Goal: Transaction & Acquisition: Purchase product/service

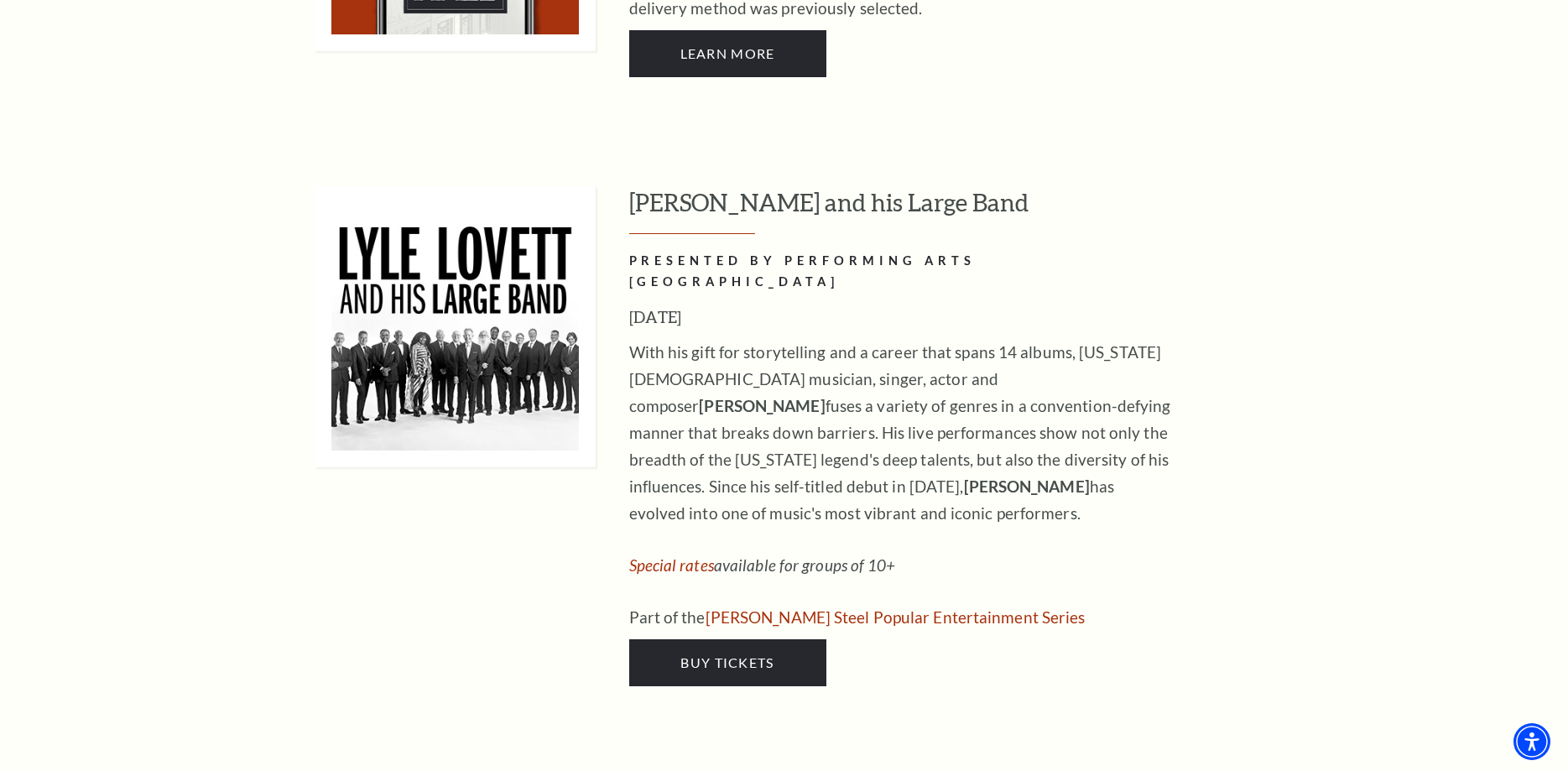
scroll to position [1798, 0]
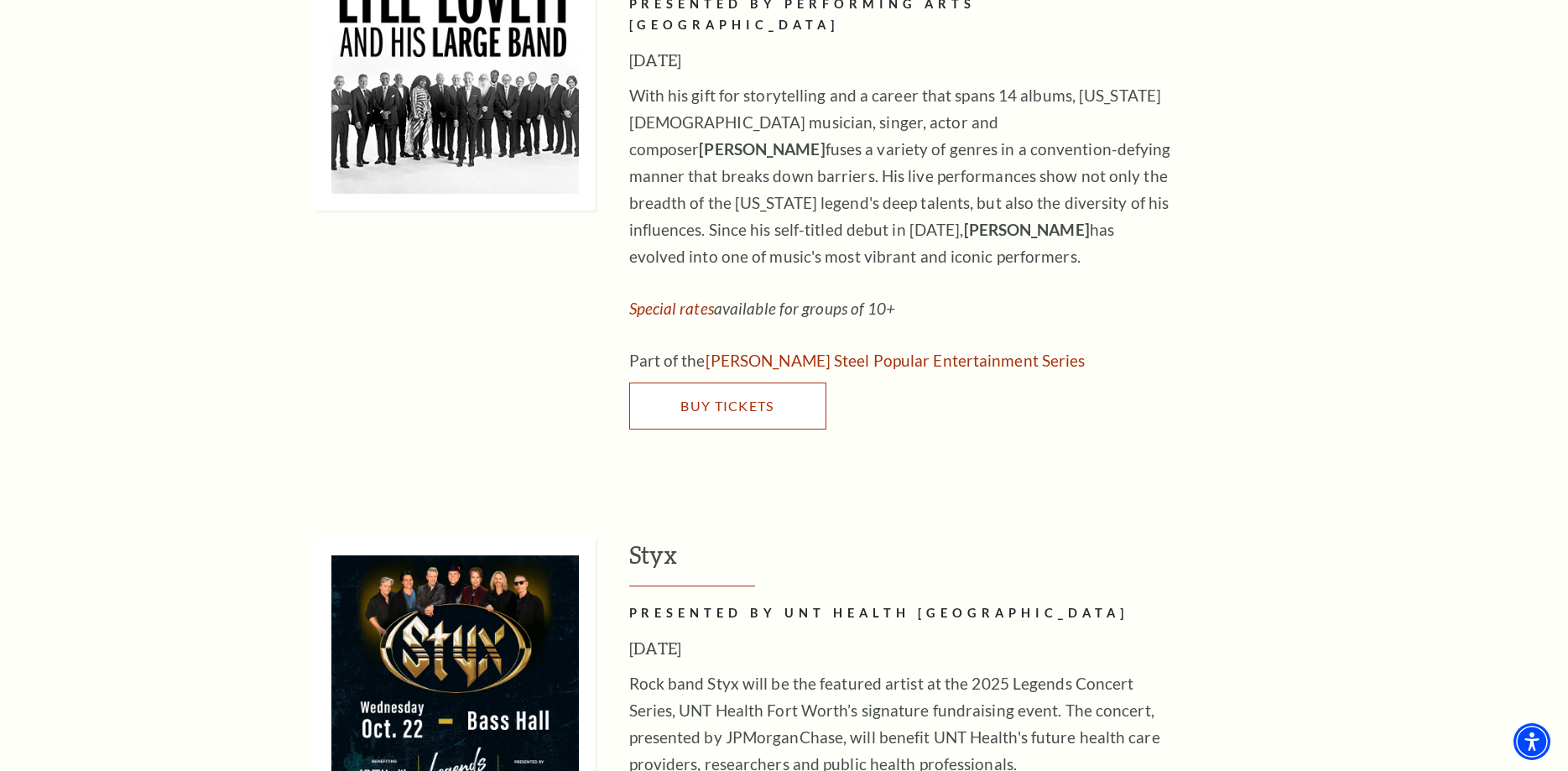
click at [723, 383] on link "Buy Tickets" at bounding box center [728, 406] width 197 height 47
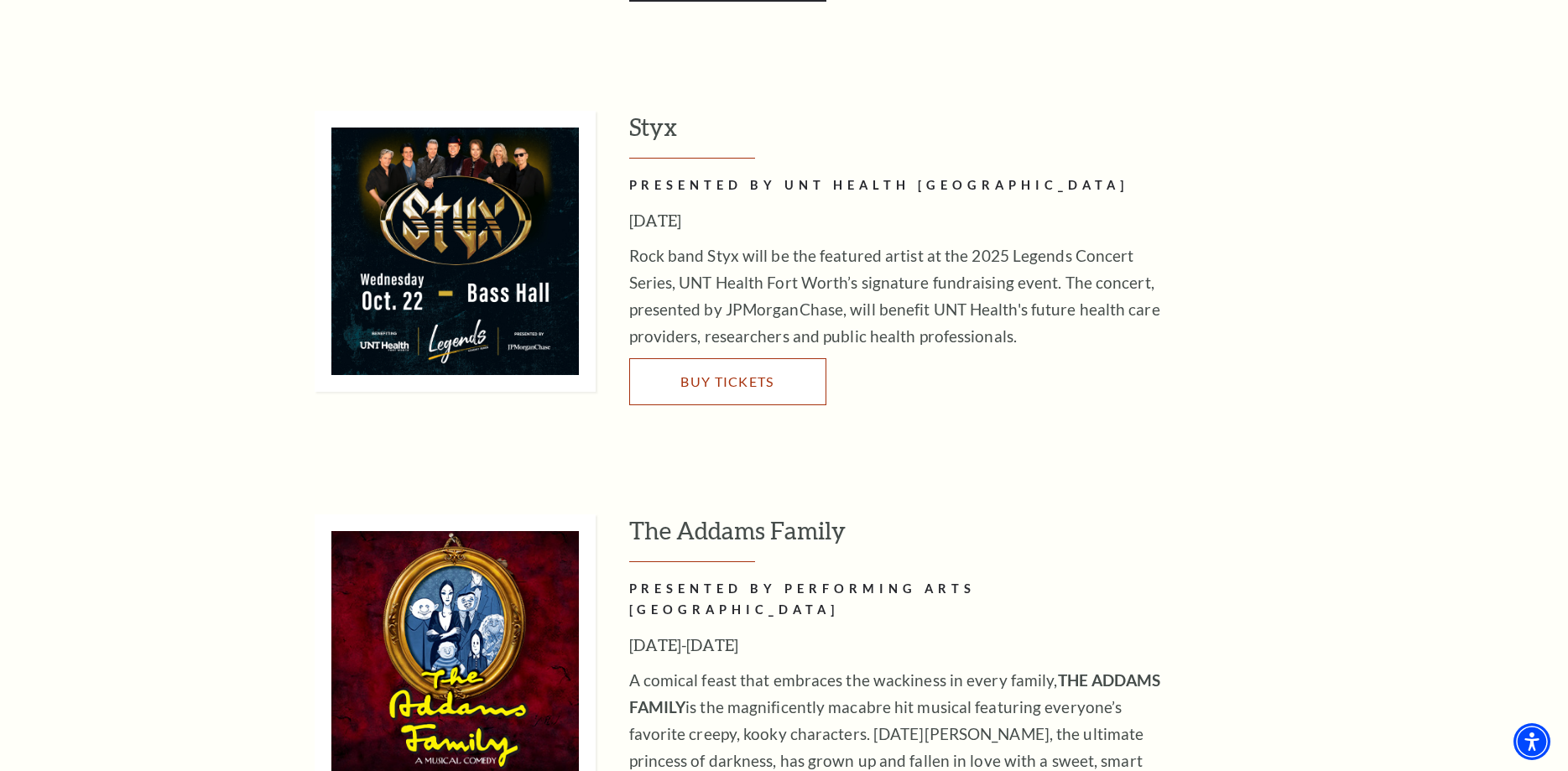
click at [725, 373] on span "Buy Tickets" at bounding box center [727, 381] width 93 height 16
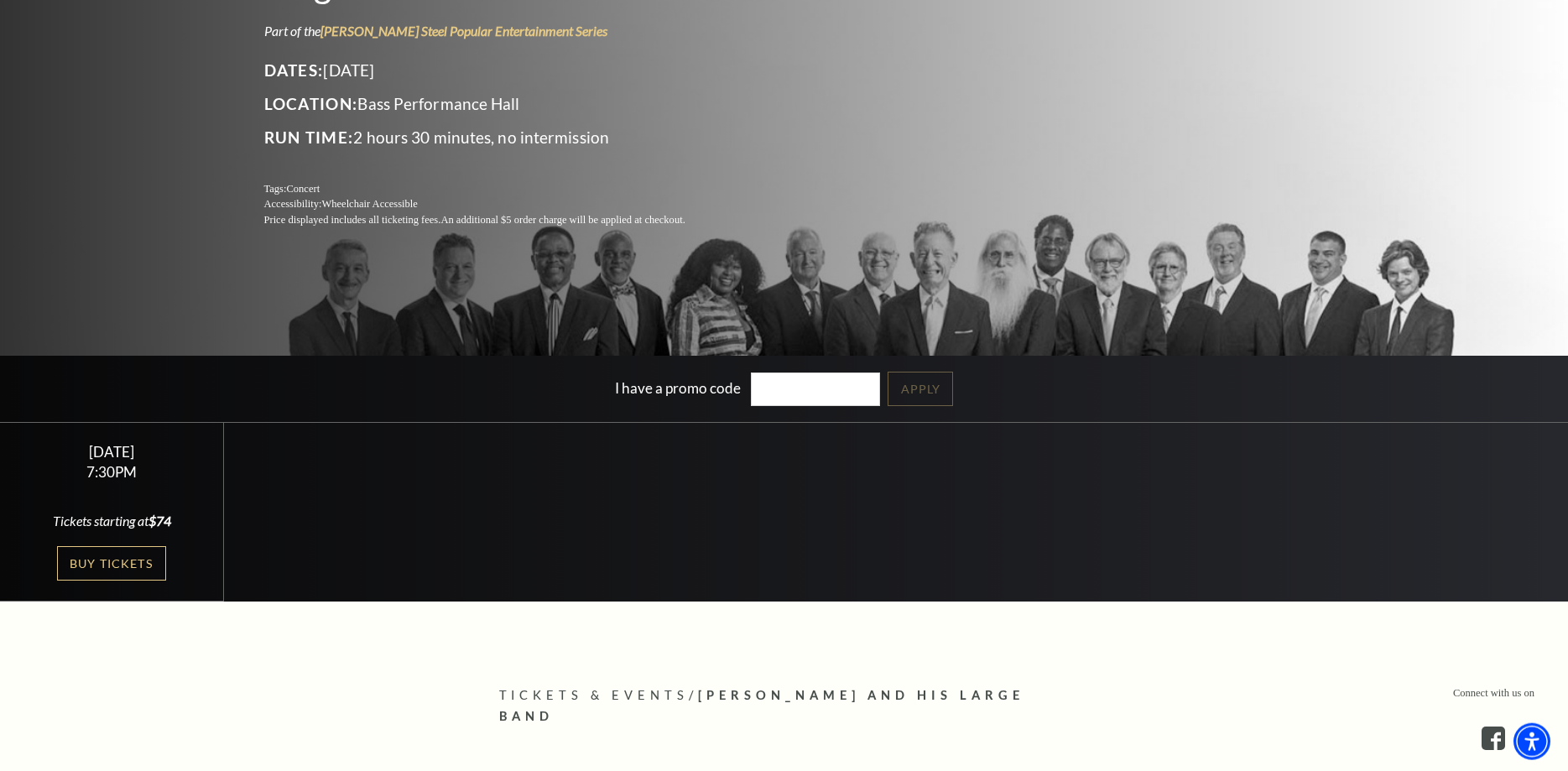
scroll to position [257, 0]
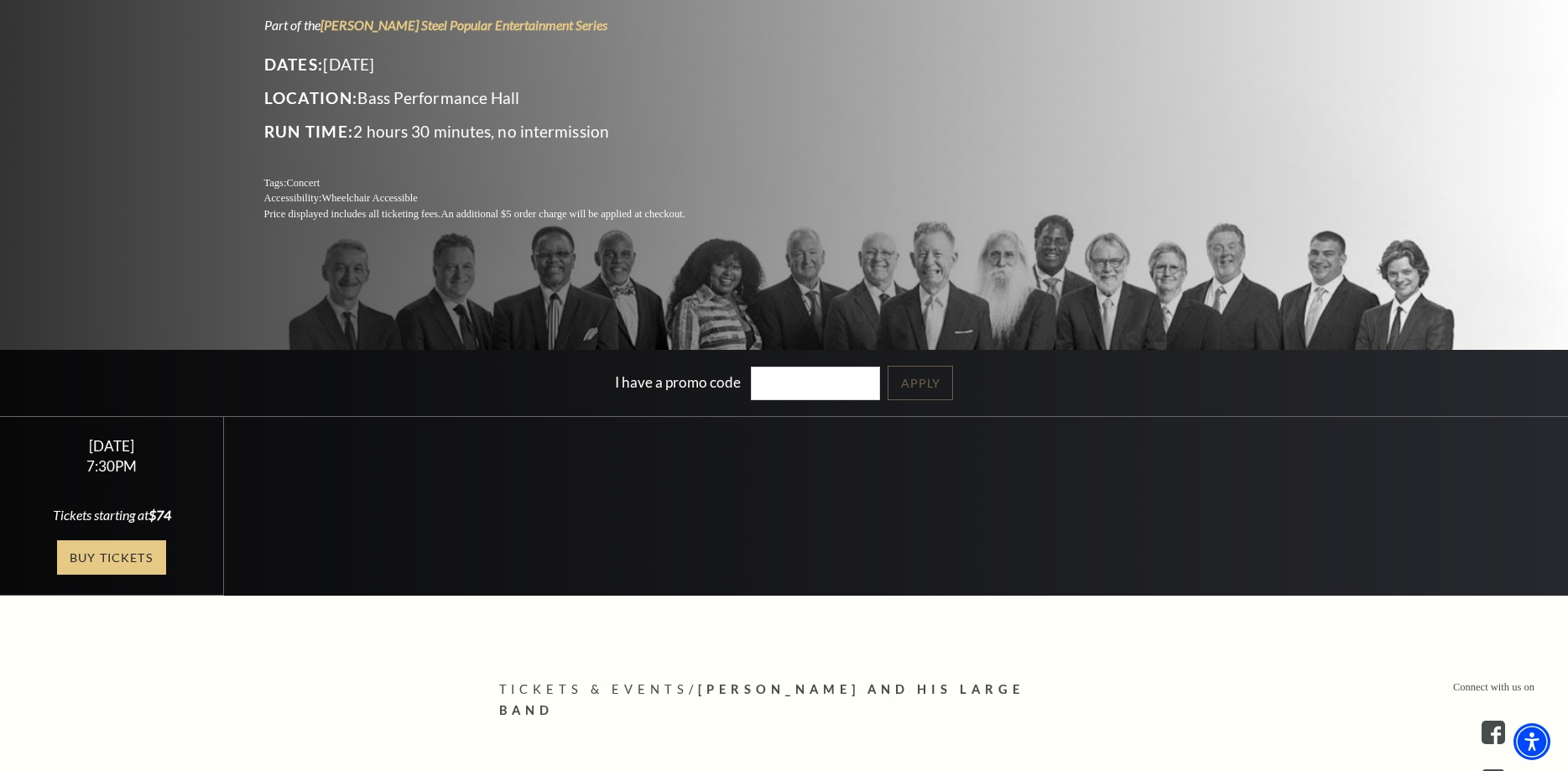
click at [116, 558] on link "Buy Tickets" at bounding box center [111, 557] width 109 height 35
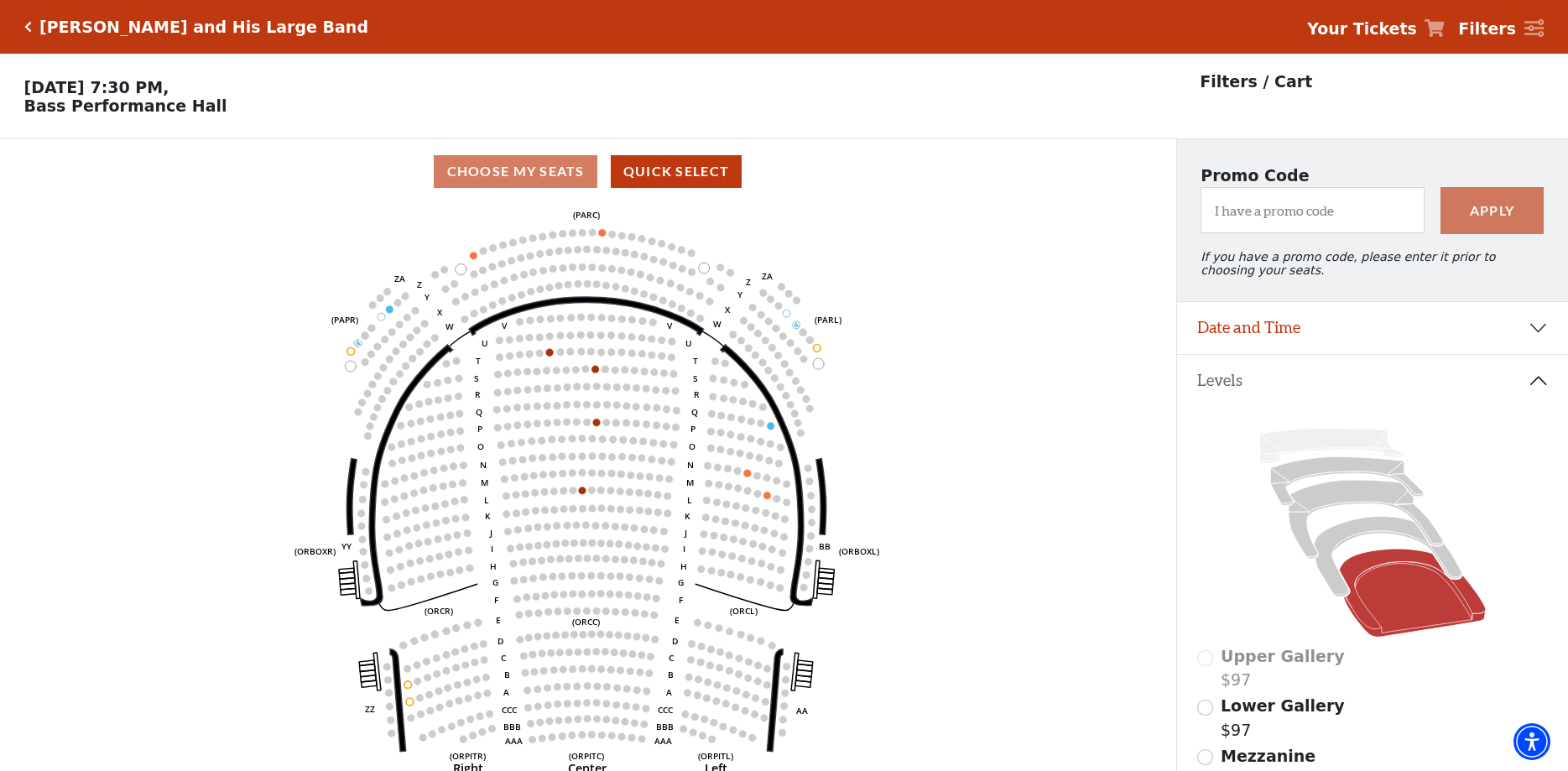
scroll to position [78, 0]
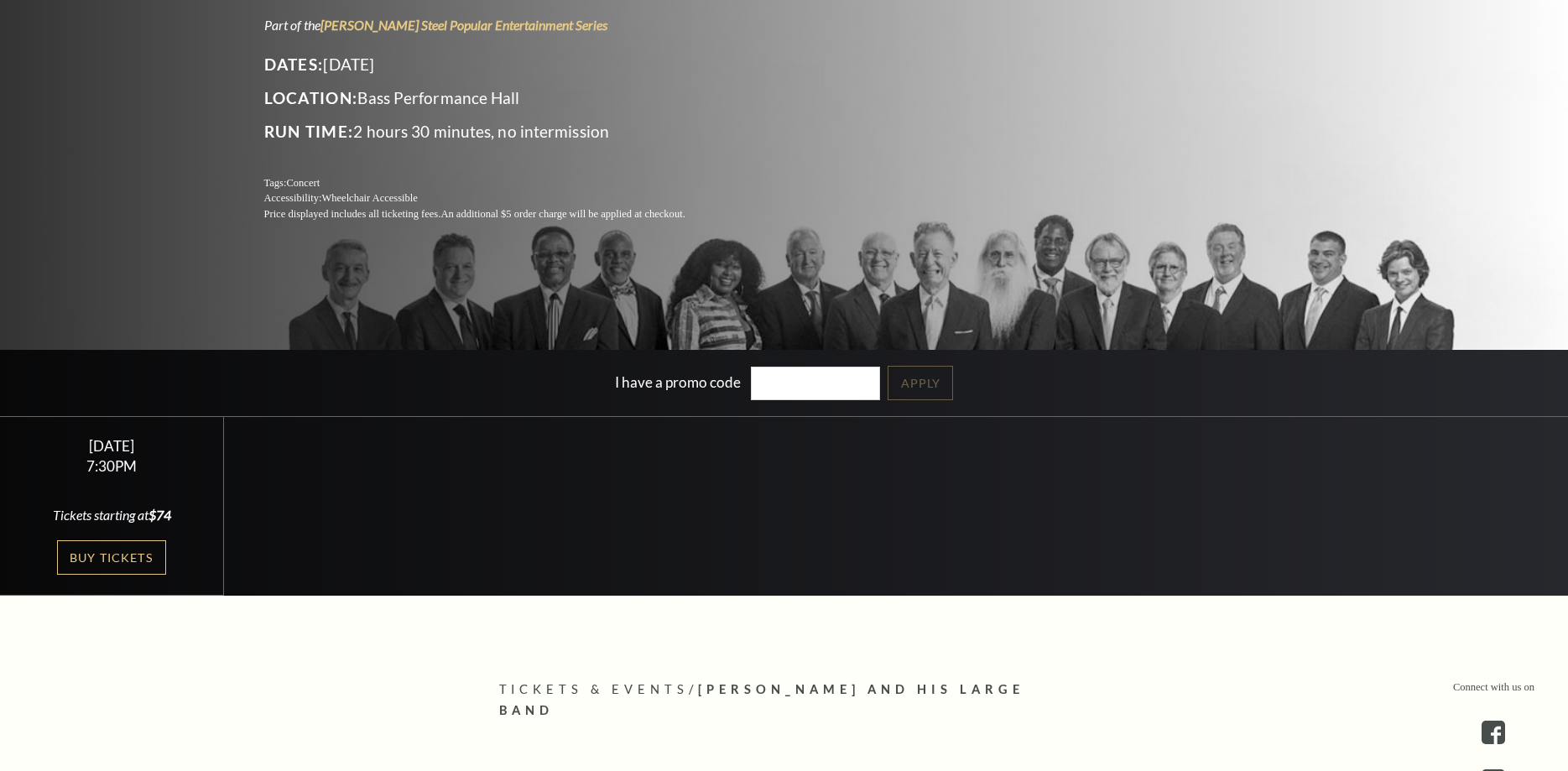
scroll to position [257, 0]
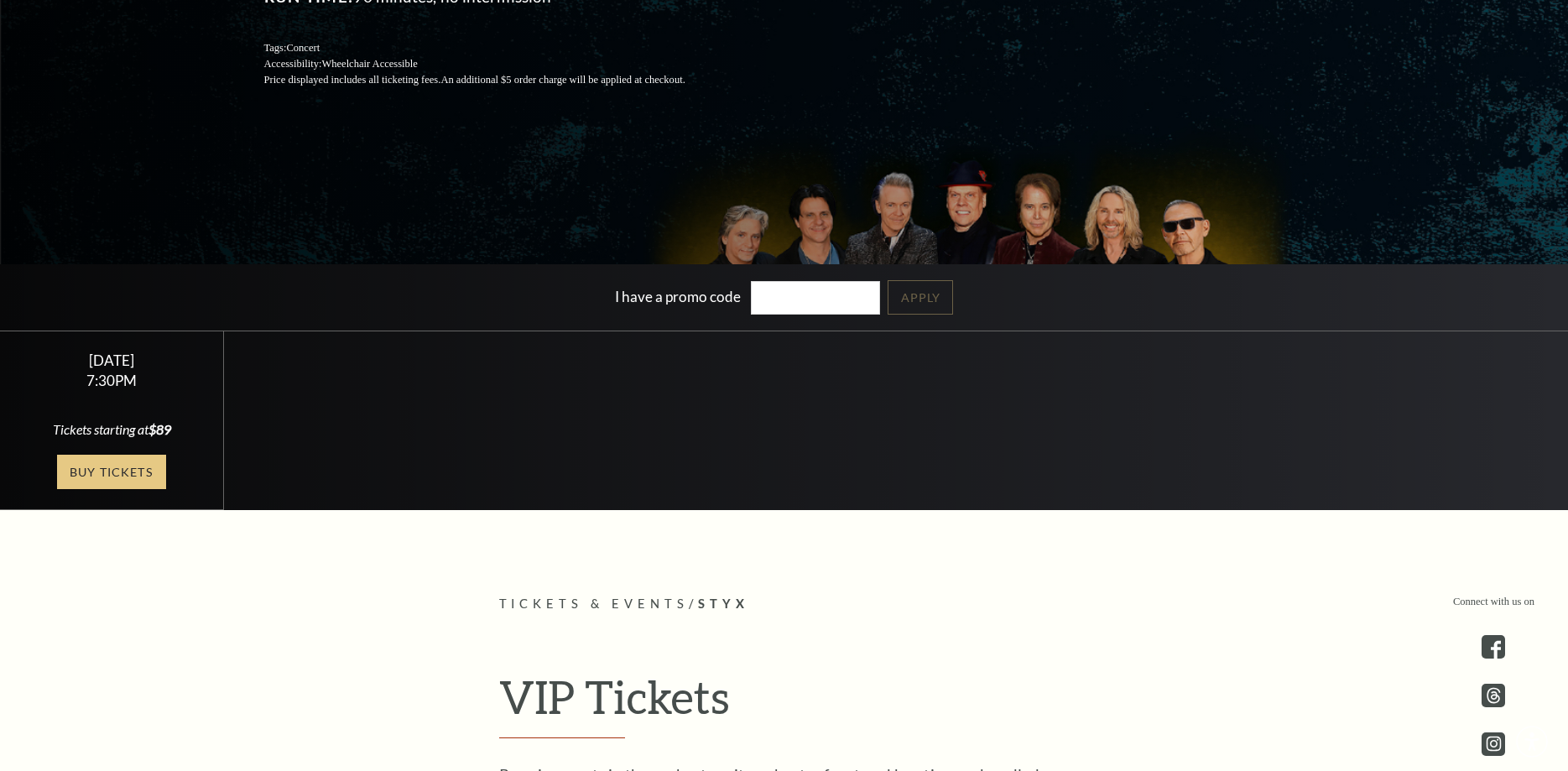
scroll to position [342, 0]
click at [97, 465] on link "Buy Tickets" at bounding box center [111, 472] width 109 height 35
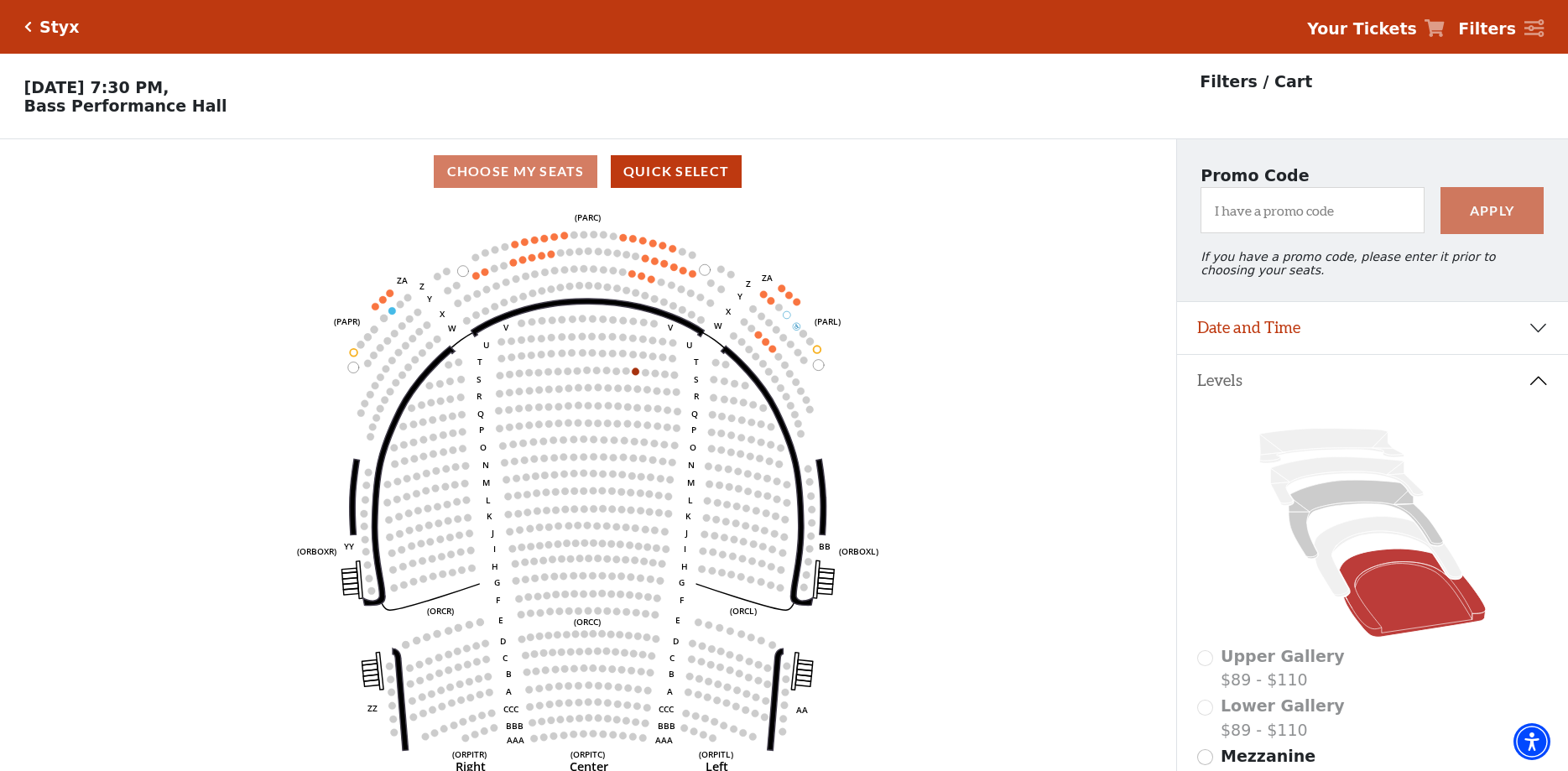
scroll to position [78, 0]
